Goal: Find specific page/section: Find specific page/section

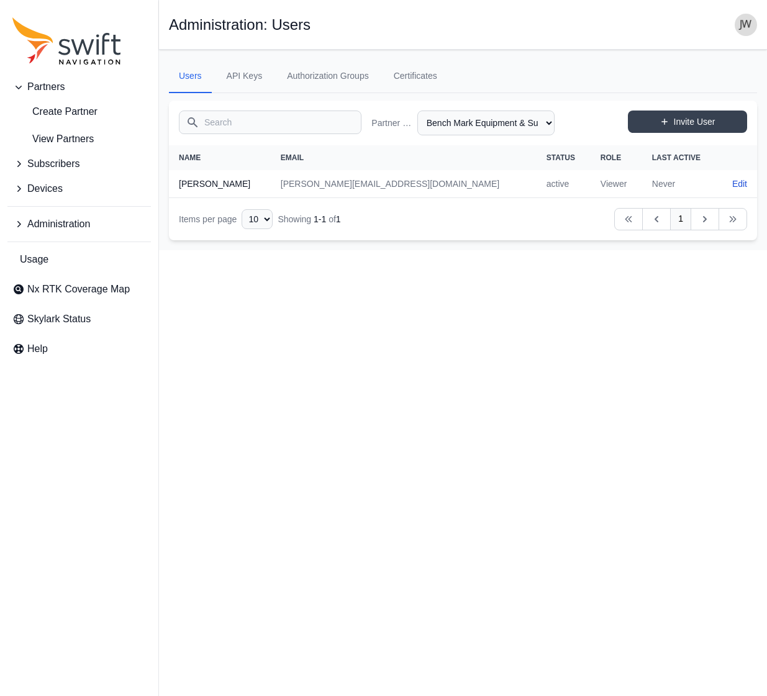
select select "8e53e0a1-21ac-4e4e-b959-56c701a08397"
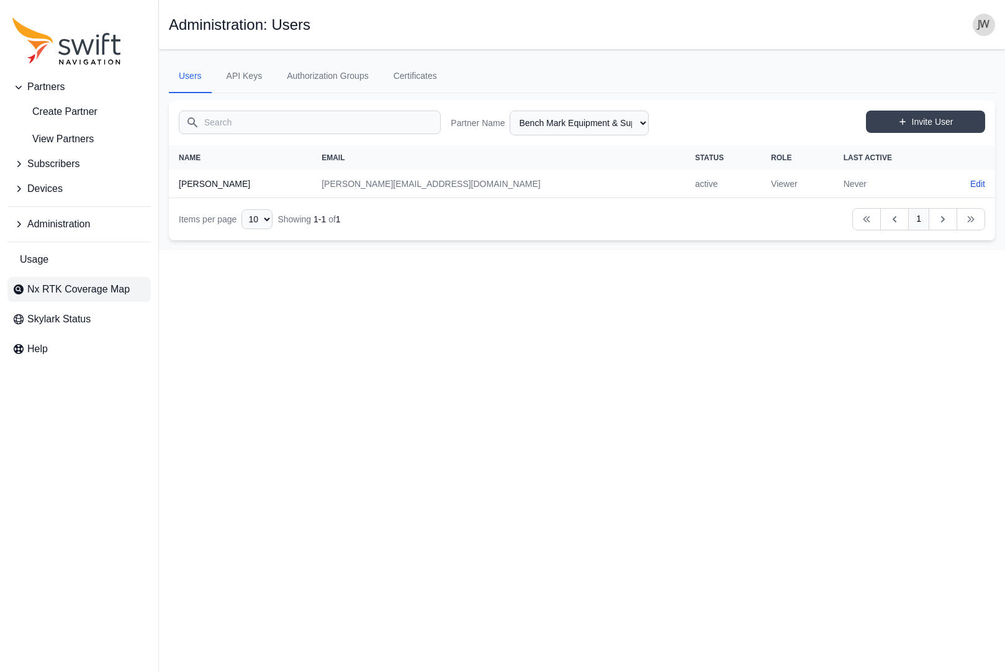
click at [93, 292] on span "Nx RTK Coverage Map" at bounding box center [78, 289] width 102 height 15
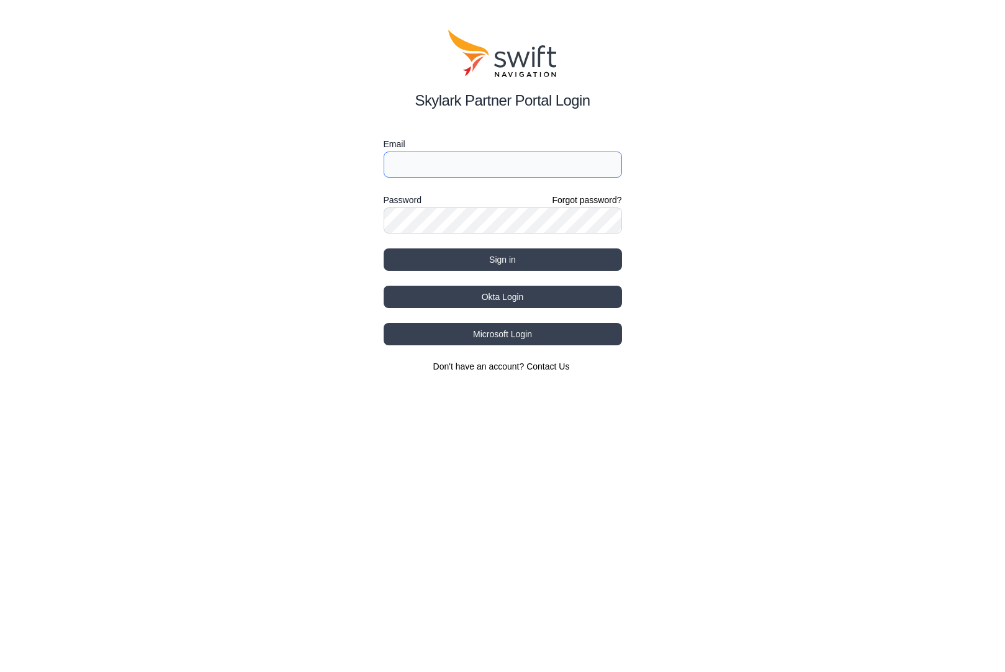
type input "jwhite@swift-nav.com"
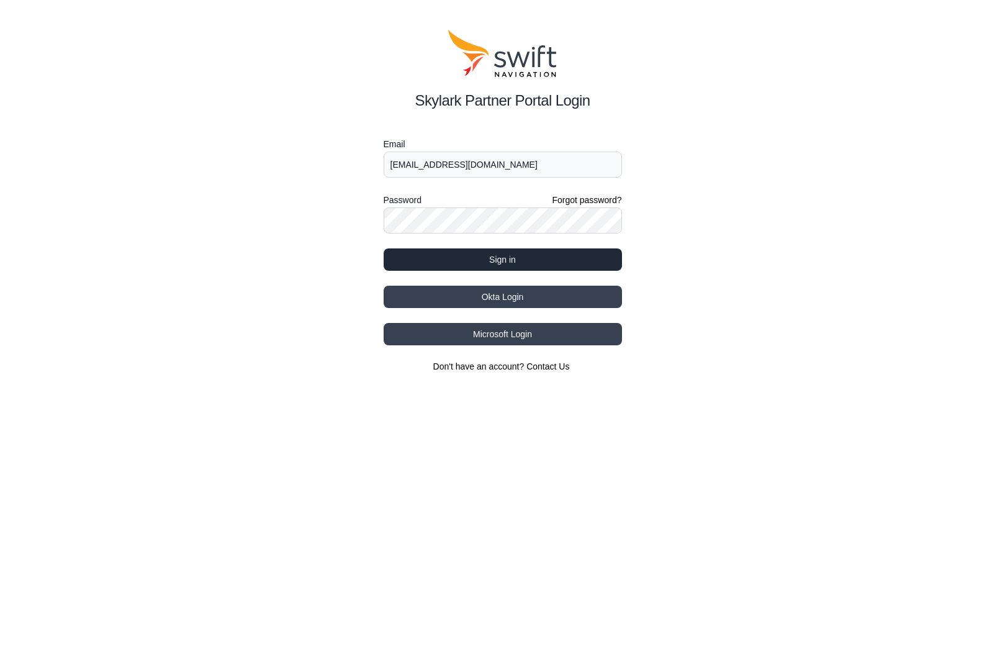
click at [505, 260] on button "Sign in" at bounding box center [503, 259] width 238 height 22
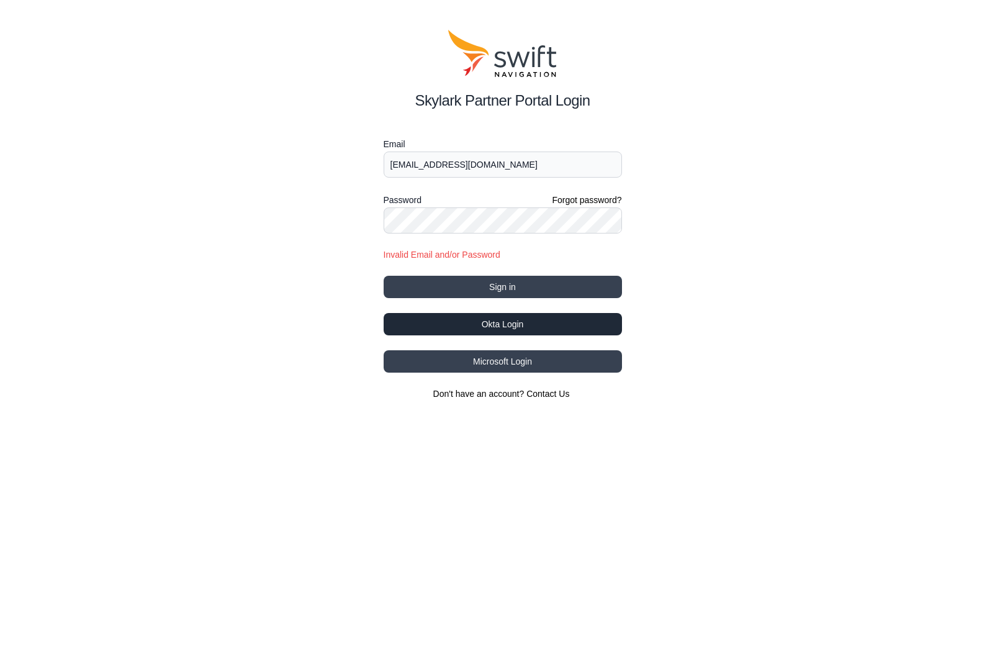
click at [495, 322] on button "Okta Login" at bounding box center [503, 324] width 238 height 22
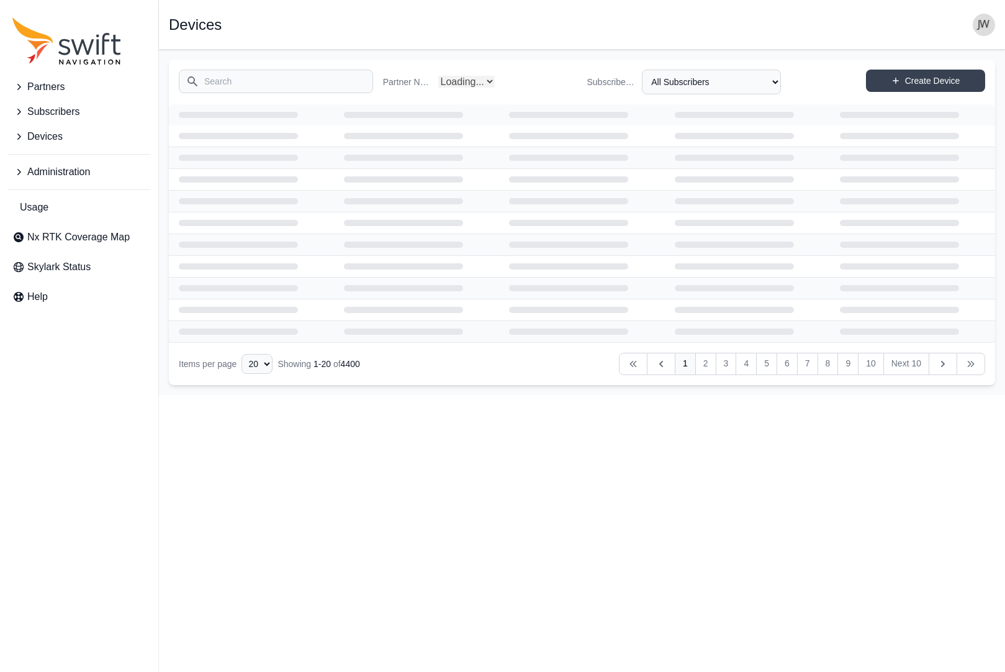
select select "Partner Name"
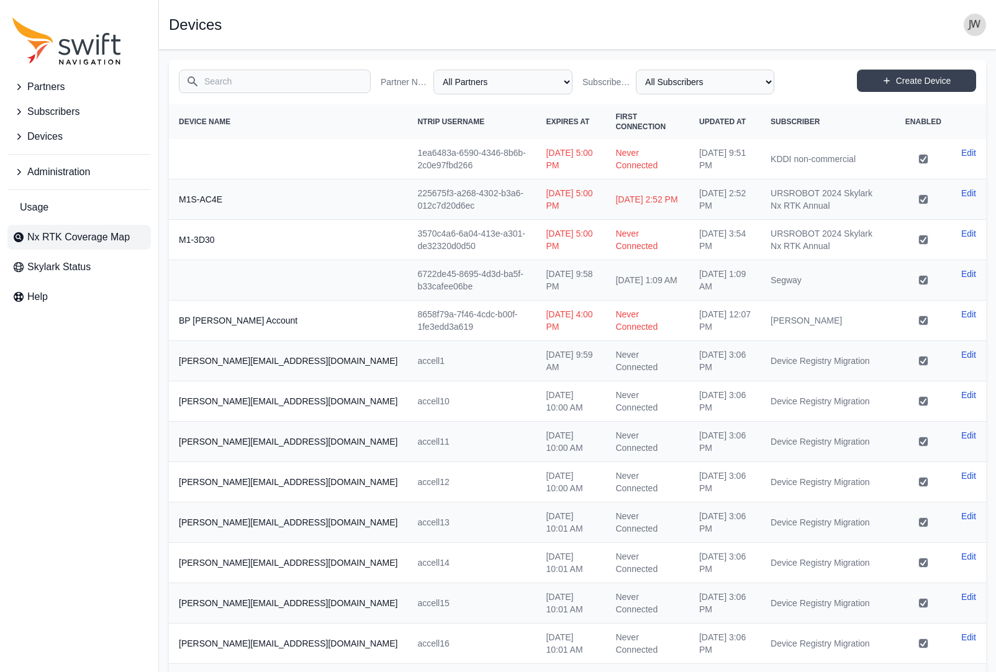
click at [116, 241] on span "Nx RTK Coverage Map" at bounding box center [78, 237] width 102 height 15
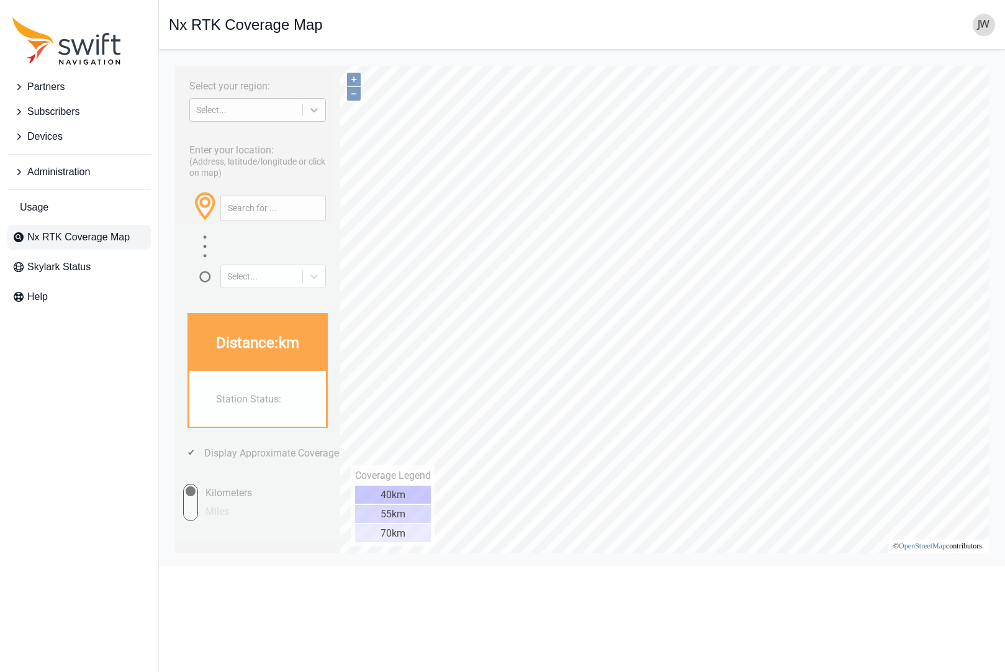
click at [315, 107] on icon at bounding box center [314, 110] width 12 height 12
click at [260, 159] on div "[GEOGRAPHIC_DATA]" at bounding box center [257, 159] width 137 height 20
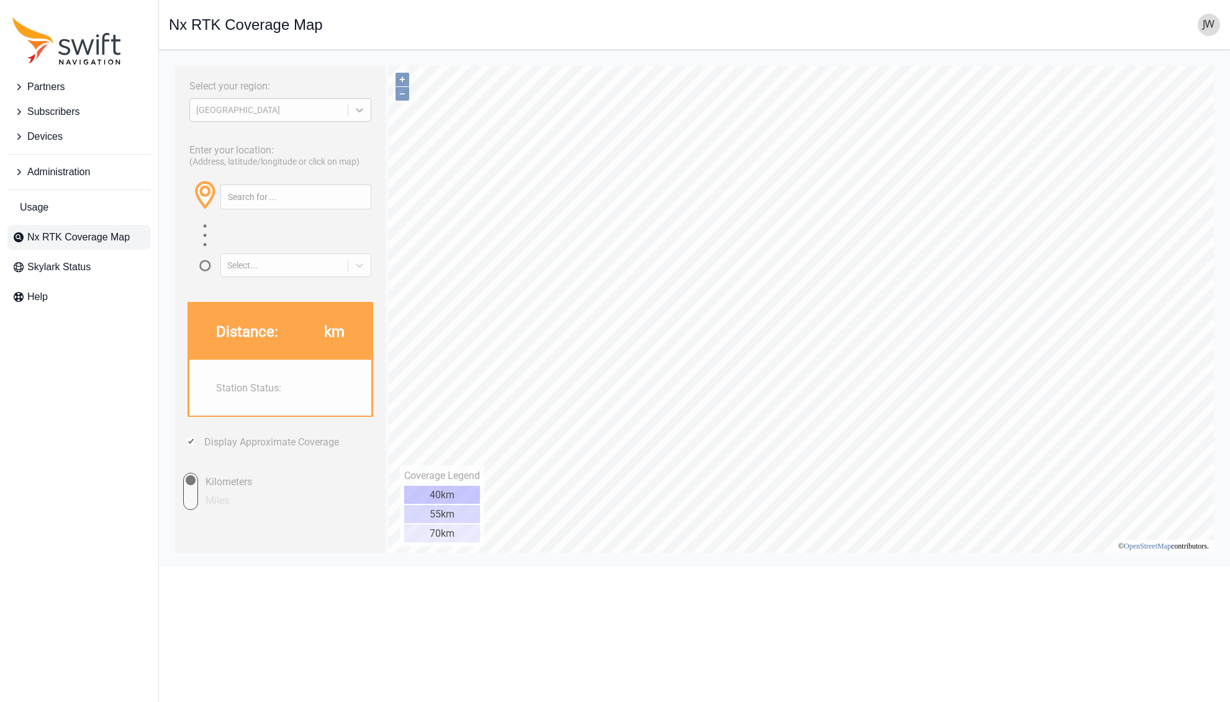
click at [361, 114] on icon at bounding box center [359, 110] width 12 height 12
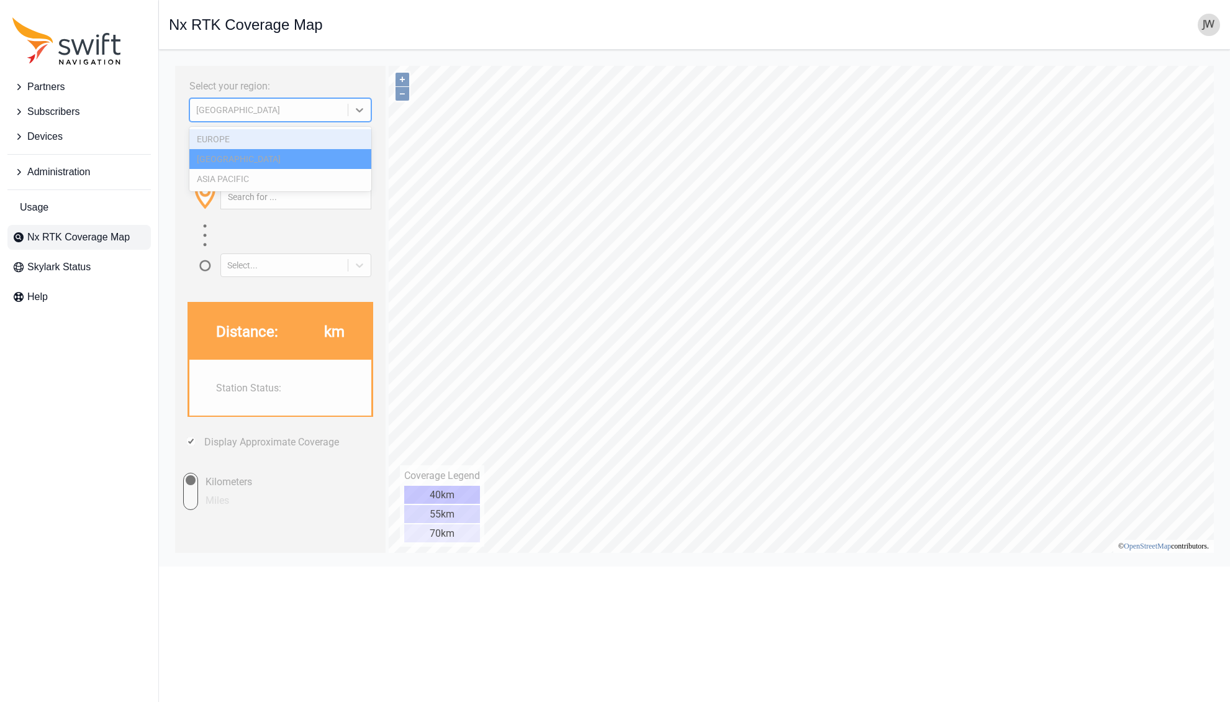
click at [282, 137] on div "EUROPE" at bounding box center [280, 139] width 182 height 20
click at [247, 138] on div "Enter your location: (Address, latitude/longitude or click on map) Select..." at bounding box center [280, 206] width 198 height 141
click at [358, 110] on icon at bounding box center [359, 110] width 7 height 4
click at [298, 158] on div "[GEOGRAPHIC_DATA]" at bounding box center [280, 159] width 182 height 20
